Goal: Information Seeking & Learning: Learn about a topic

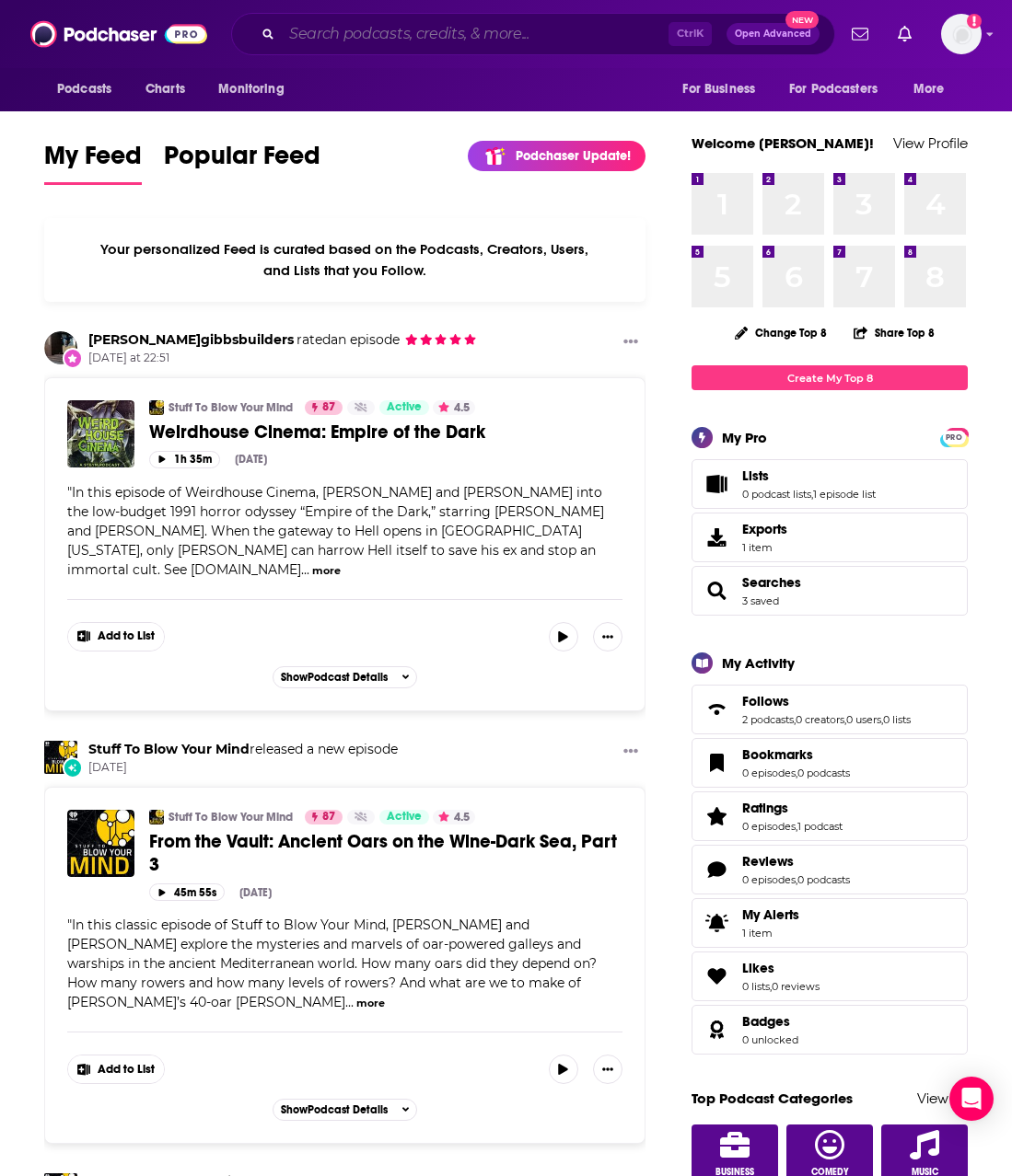
drag, startPoint x: 413, startPoint y: 30, endPoint x: 5, endPoint y: 105, distance: 414.8
click at [413, 30] on input "Search podcasts, credits, & more..." at bounding box center [475, 33] width 387 height 29
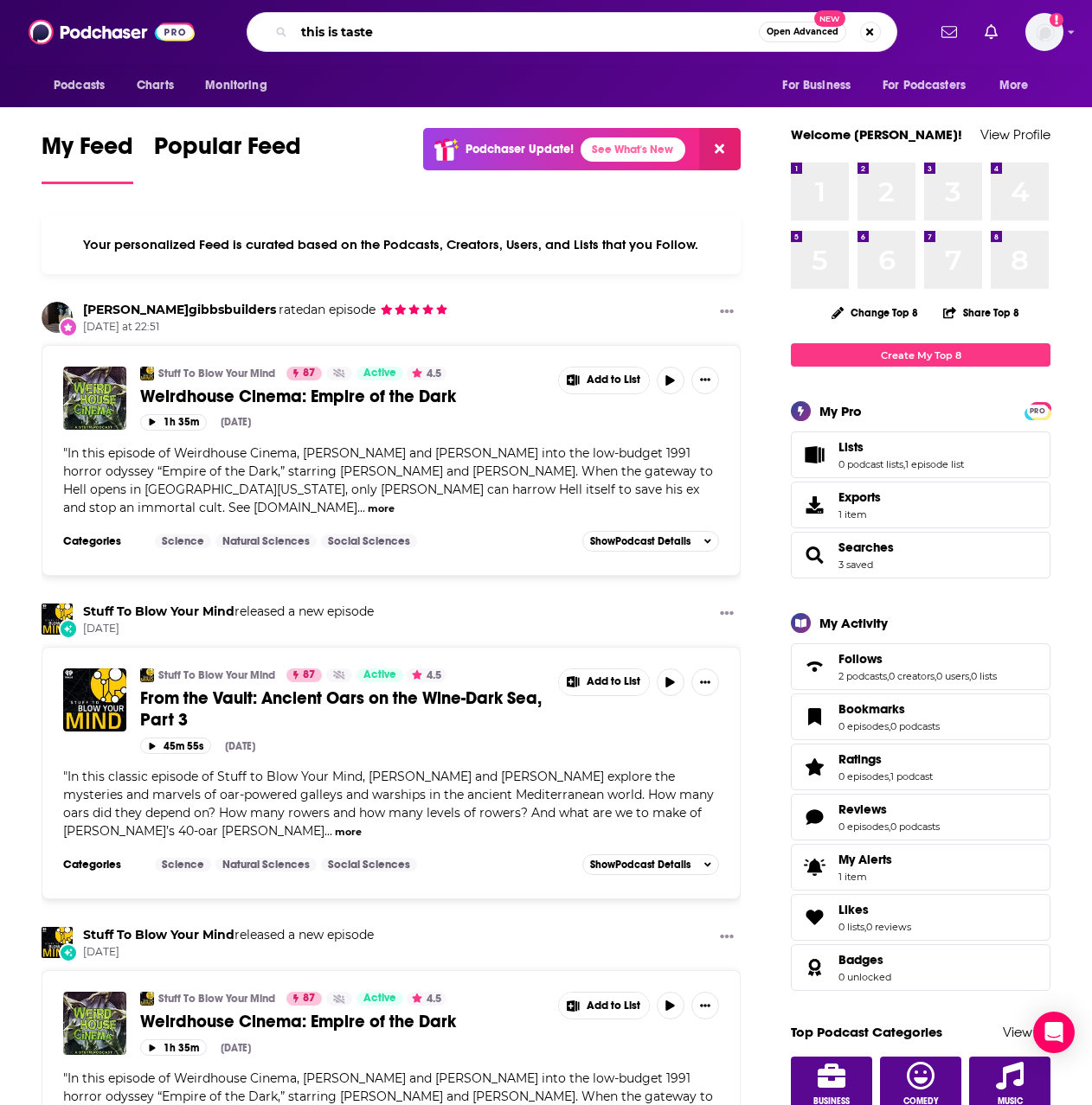
type input "this is taste"
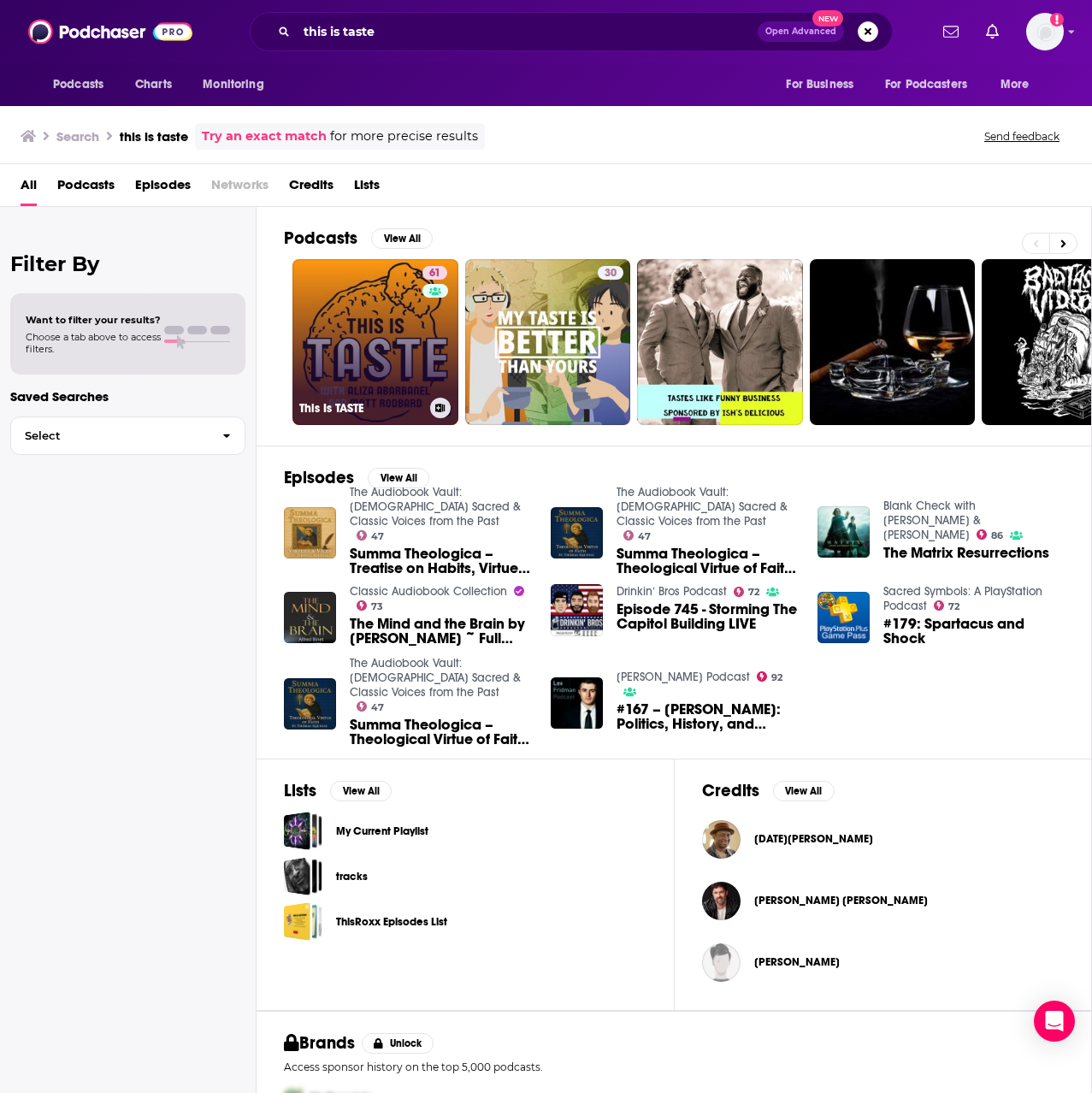
click at [397, 320] on link "61 This Is TASTE" at bounding box center [375, 343] width 166 height 166
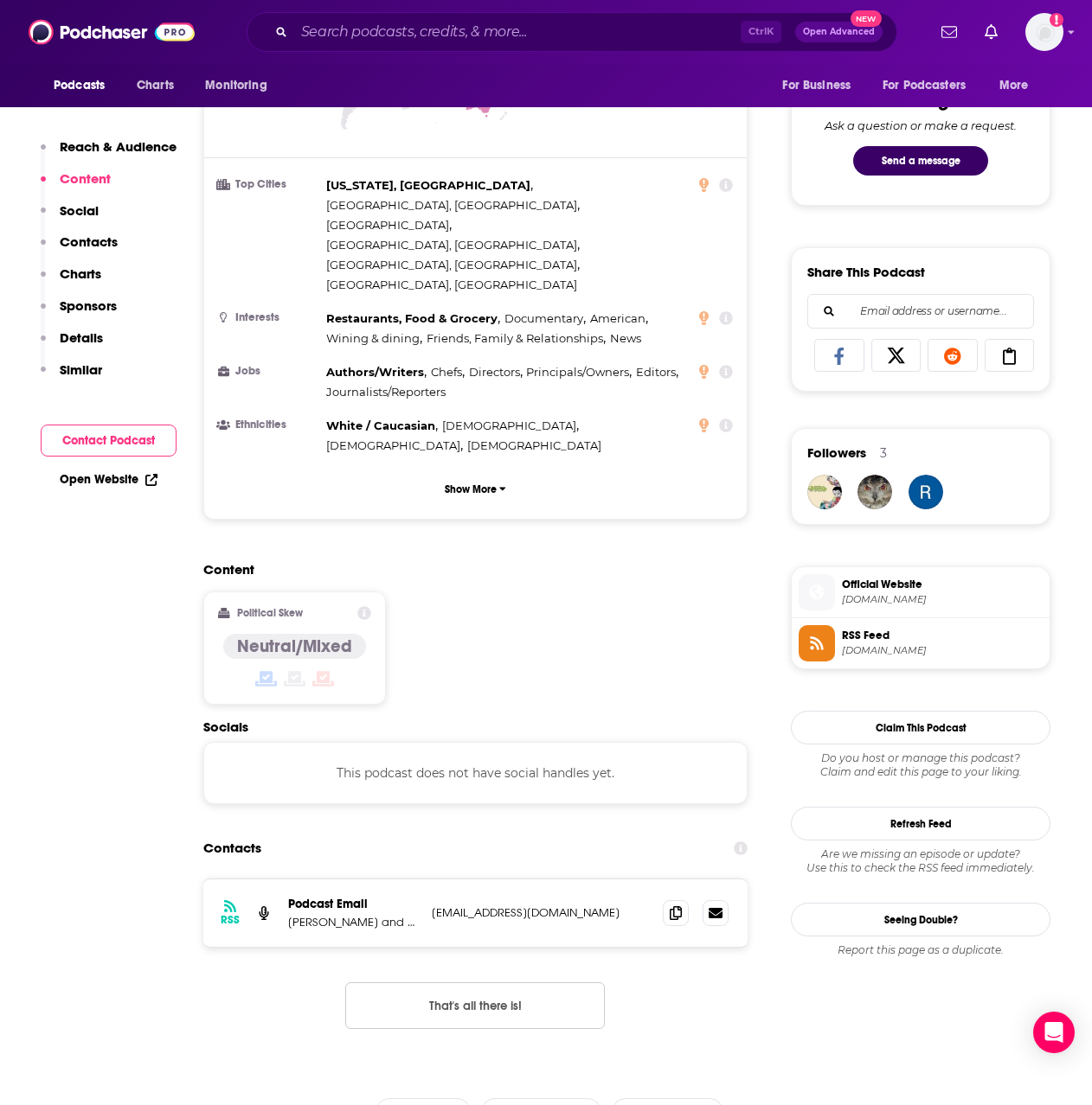
scroll to position [1038, 0]
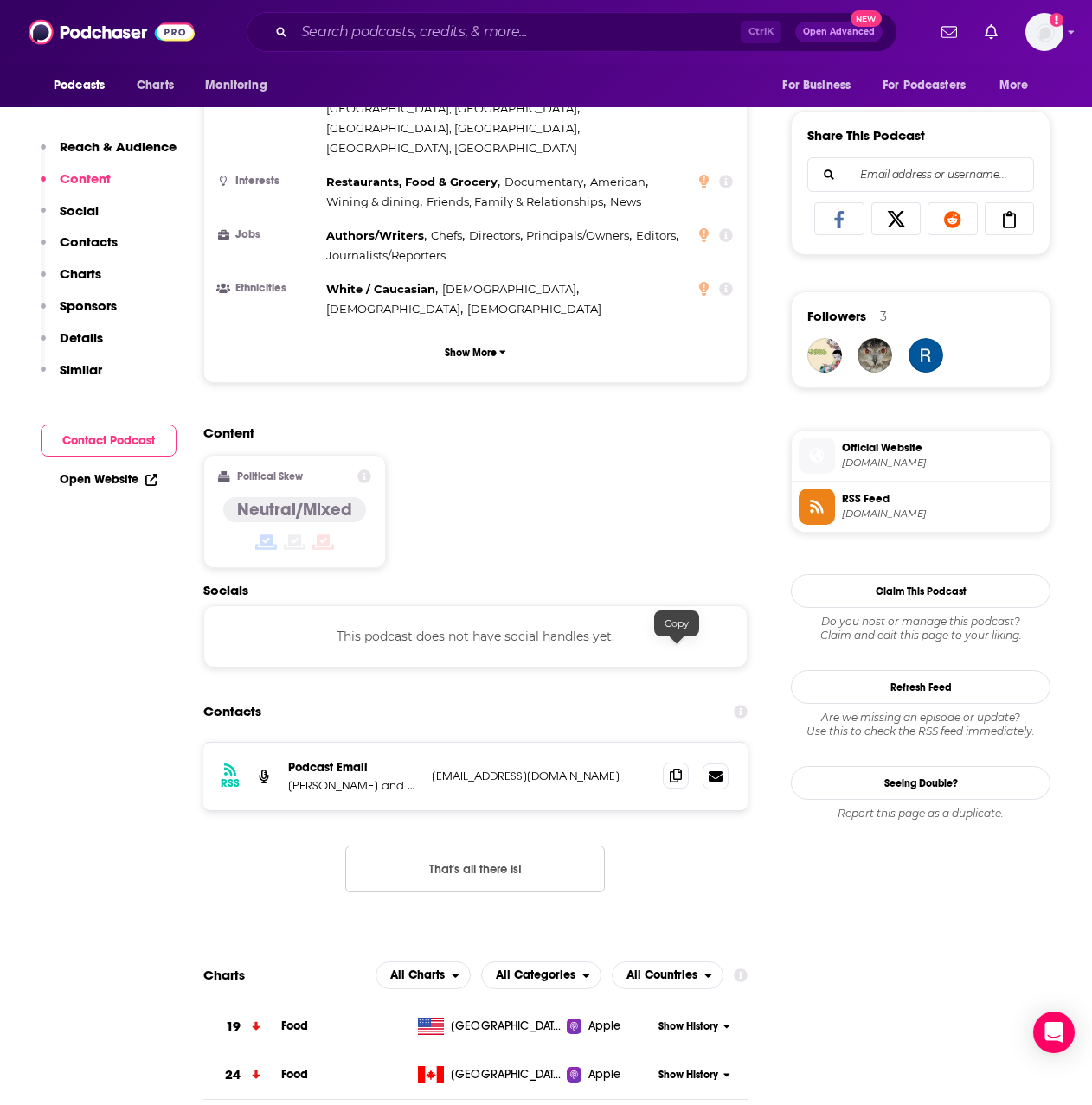
click at [668, 763] on span at bounding box center [675, 776] width 26 height 26
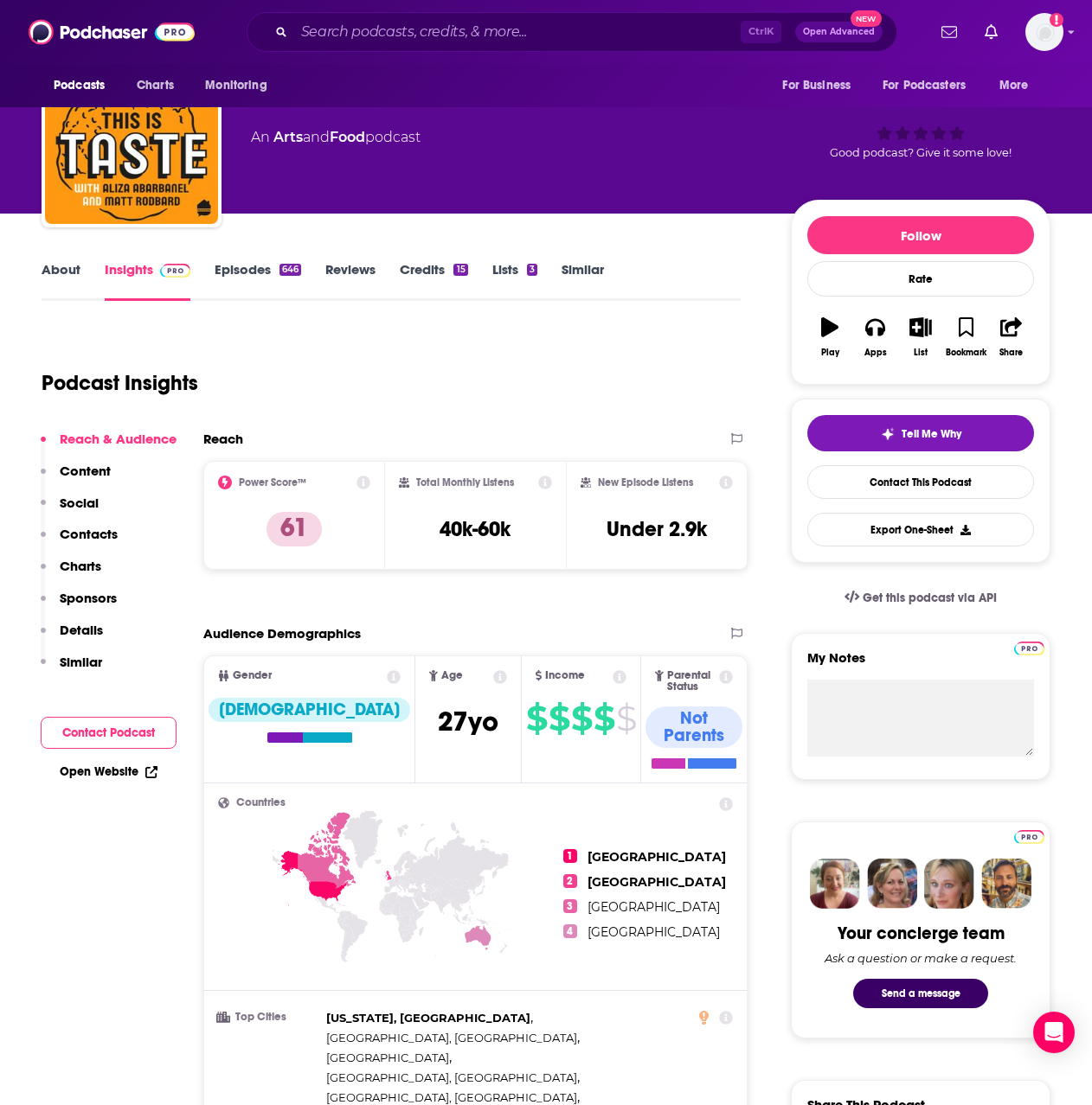
scroll to position [0, 0]
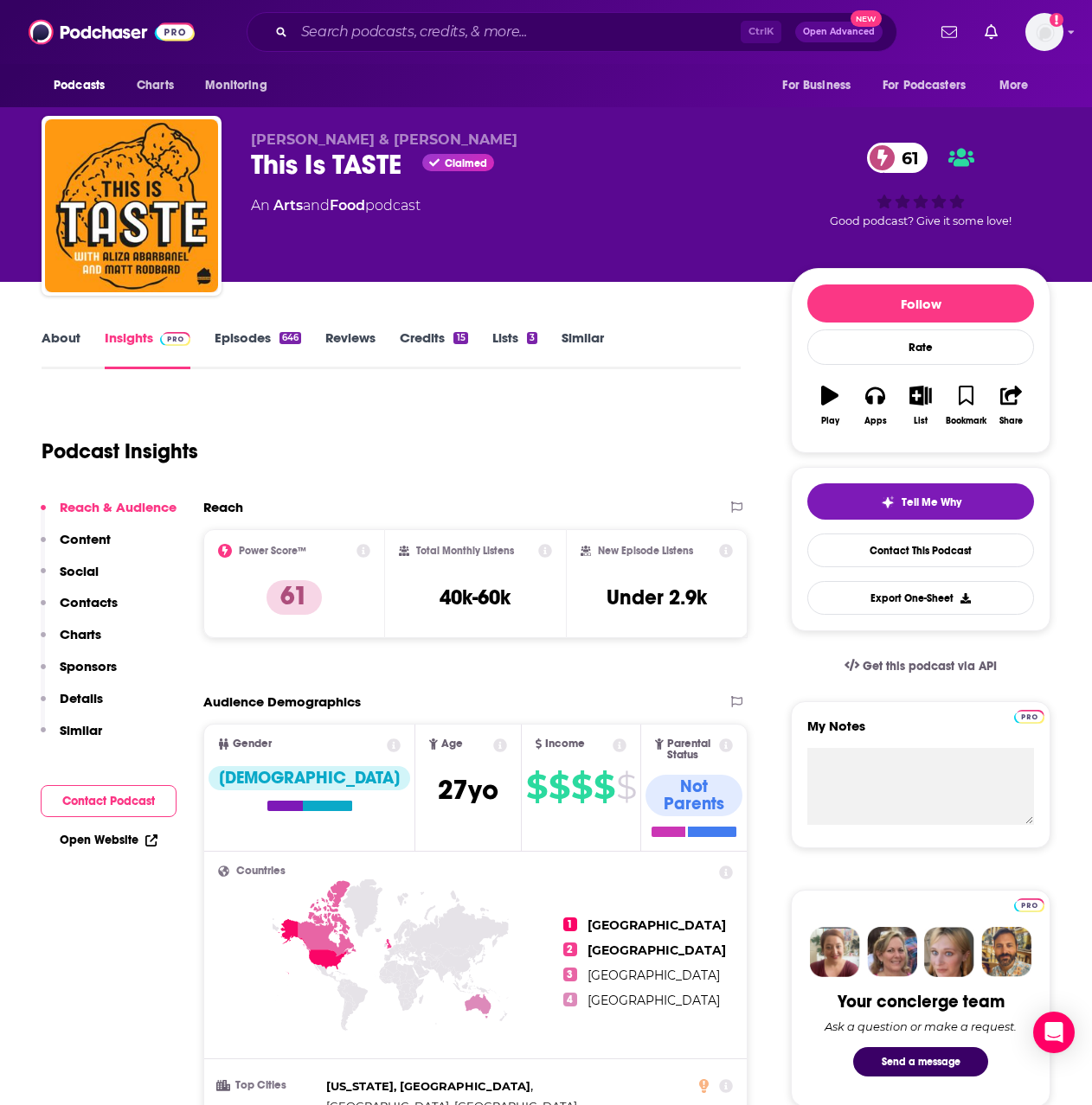
click at [69, 328] on div "About Insights Episodes 646 Reviews Credits 15 Lists 3 Similar" at bounding box center [391, 347] width 699 height 42
click at [65, 348] on link "About" at bounding box center [62, 349] width 39 height 40
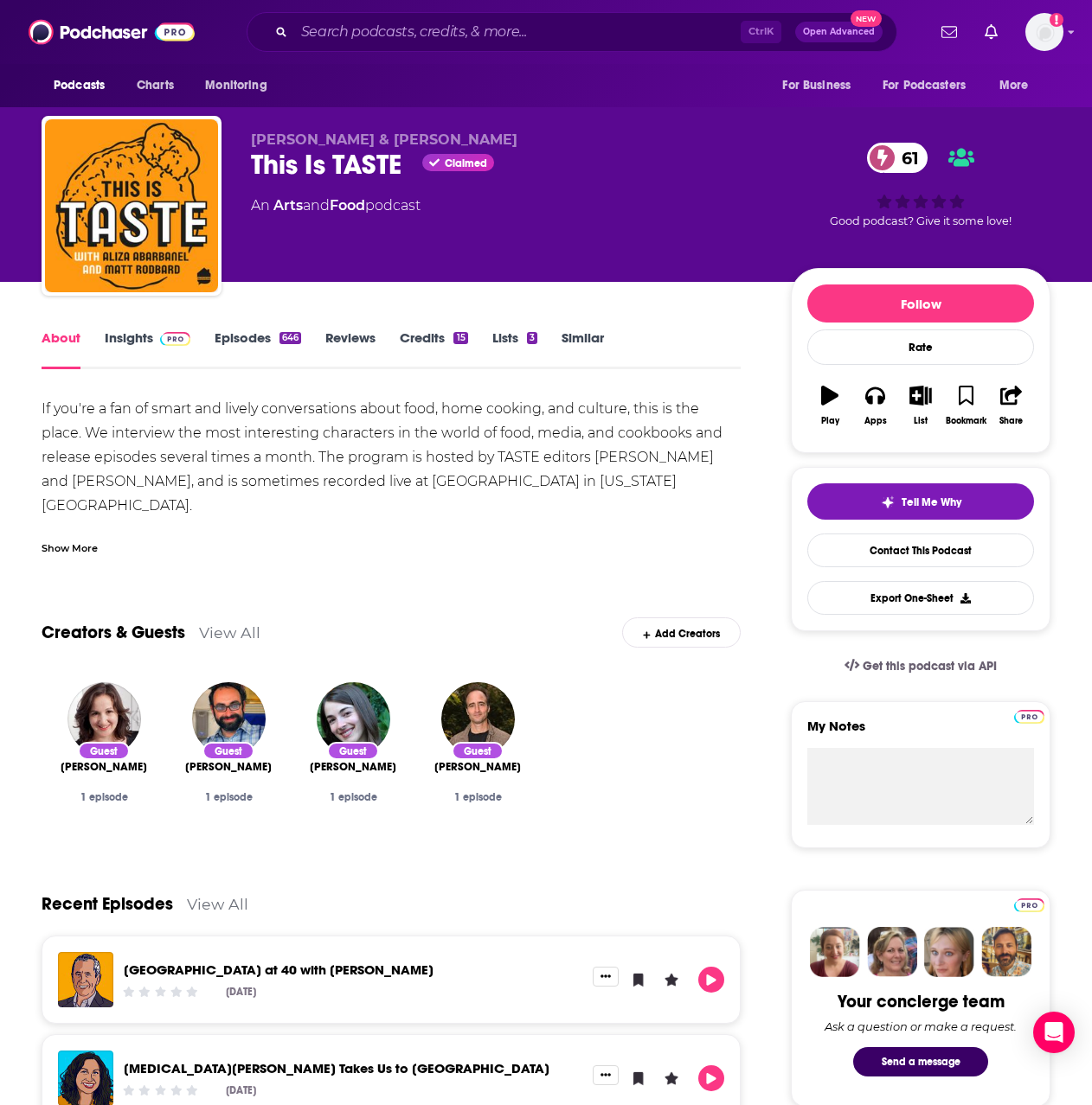
click at [67, 544] on div "Show More" at bounding box center [70, 547] width 56 height 16
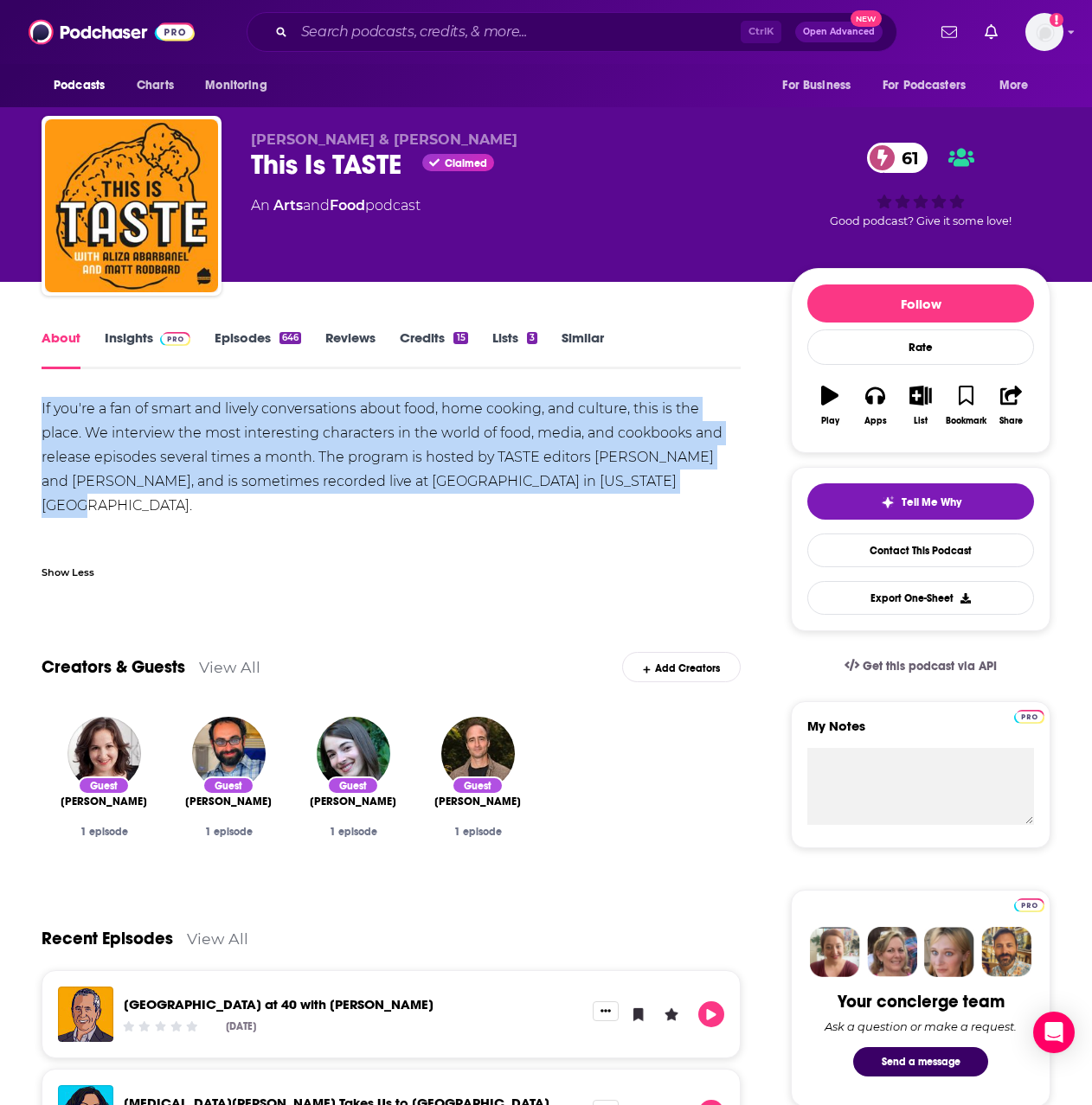
drag, startPoint x: 42, startPoint y: 411, endPoint x: 624, endPoint y: 486, distance: 586.8
click at [624, 486] on div "If you're a fan of smart and lively conversations about food, home cooking, and…" at bounding box center [391, 482] width 699 height 170
copy div "If you're a fan of smart and lively conversations about food, home cooking, and…"
click at [129, 344] on link "Insights" at bounding box center [147, 349] width 86 height 40
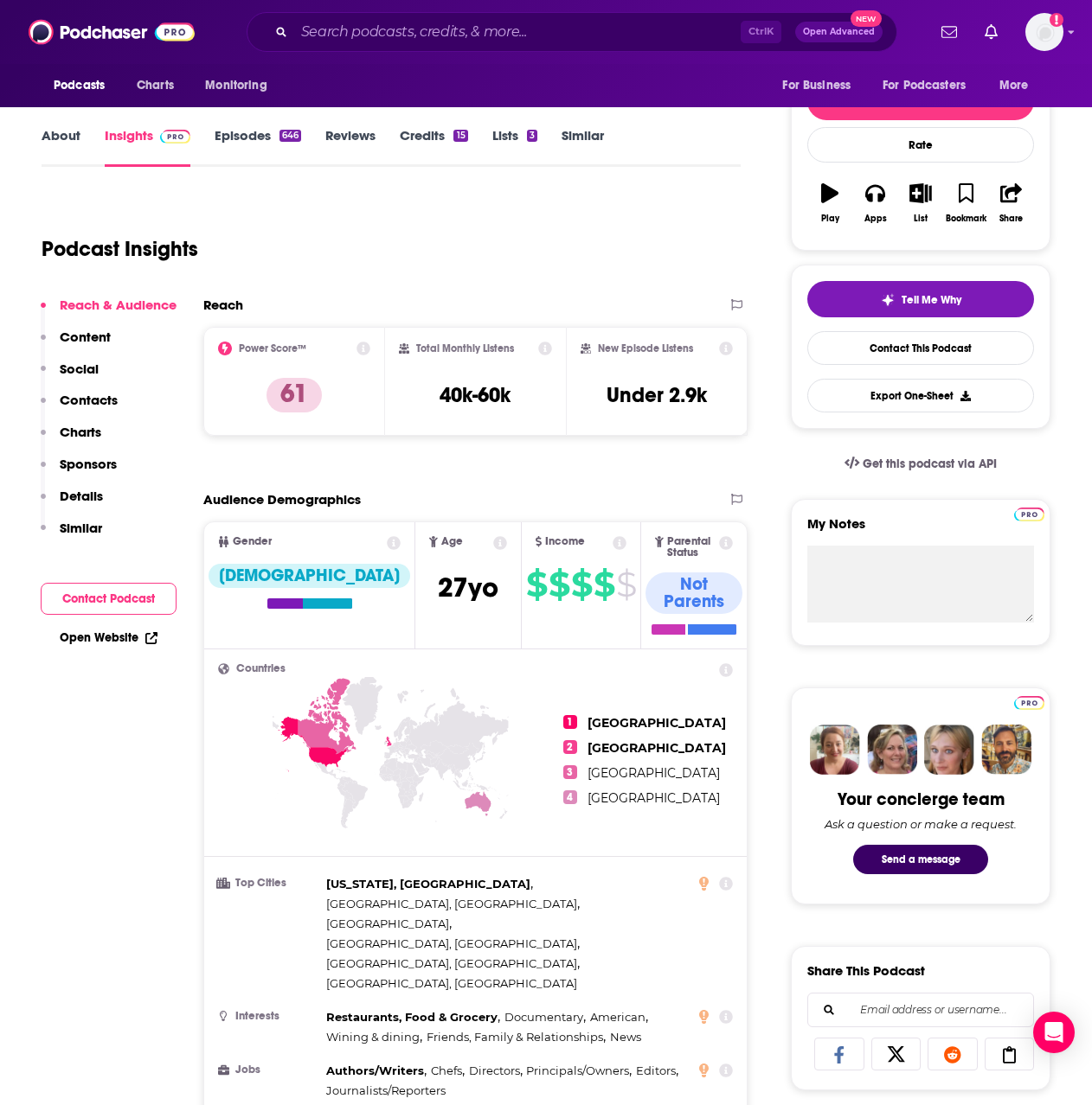
scroll to position [173, 0]
